Goal: Find specific page/section: Find specific page/section

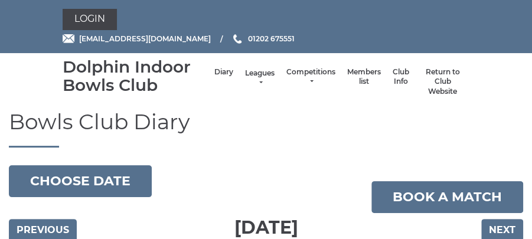
click at [261, 79] on link "Leagues" at bounding box center [260, 79] width 30 height 20
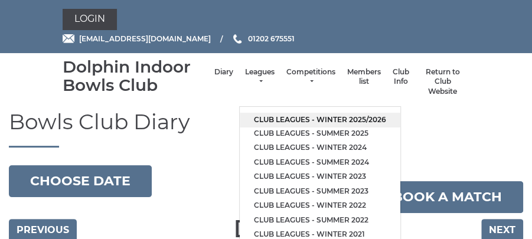
click at [310, 119] on link "Club leagues - Winter 2025/2026" at bounding box center [320, 120] width 161 height 15
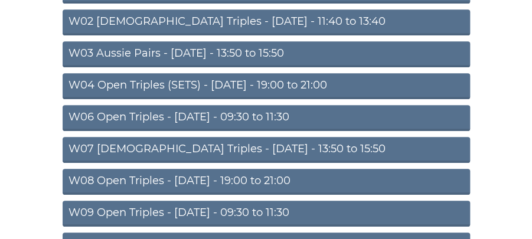
scroll to position [206, 0]
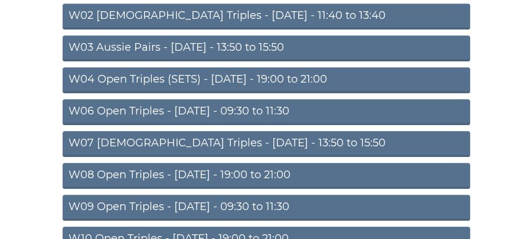
click at [307, 204] on link "W09 Open Triples - [DATE] - 09:30 to 11:30" at bounding box center [267, 208] width 408 height 26
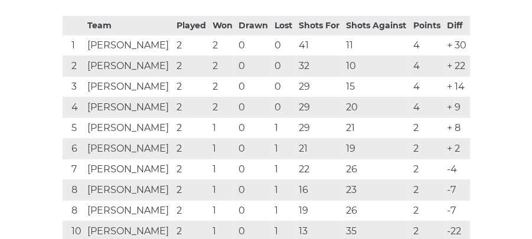
scroll to position [255, 0]
